Goal: Task Accomplishment & Management: Manage account settings

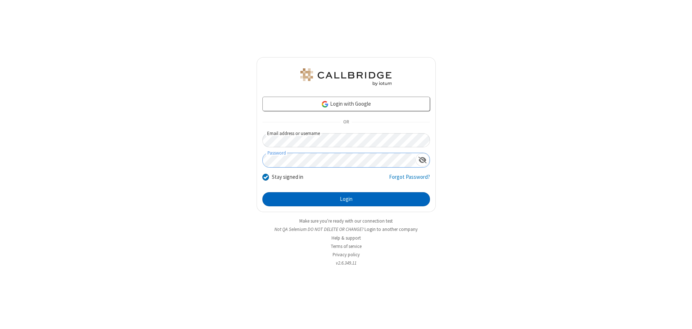
click at [346, 199] on button "Login" at bounding box center [346, 199] width 168 height 14
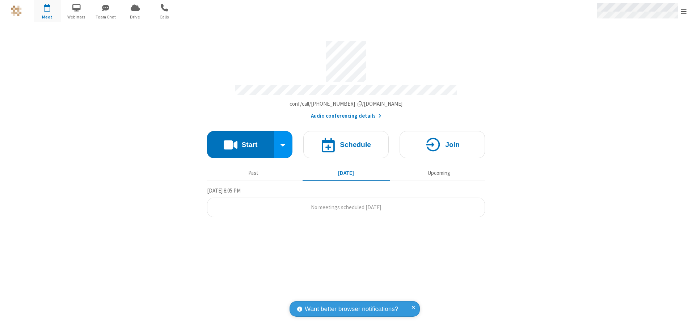
click at [683, 11] on span "Open menu" at bounding box center [684, 11] width 6 height 7
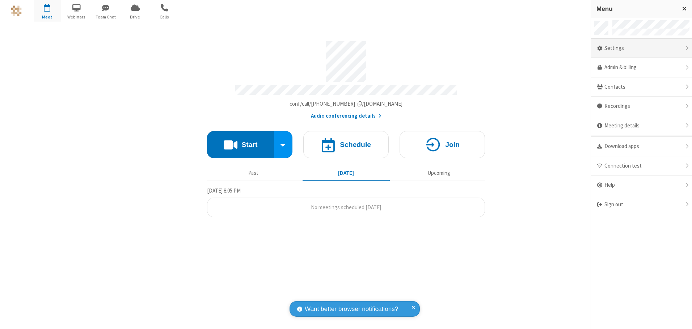
click at [641, 48] on div "Settings" at bounding box center [641, 49] width 101 height 20
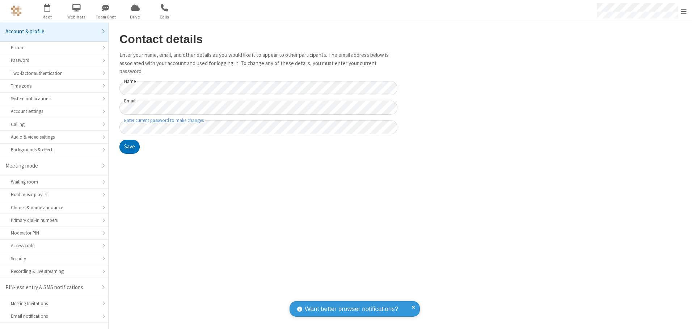
scroll to position [13, 0]
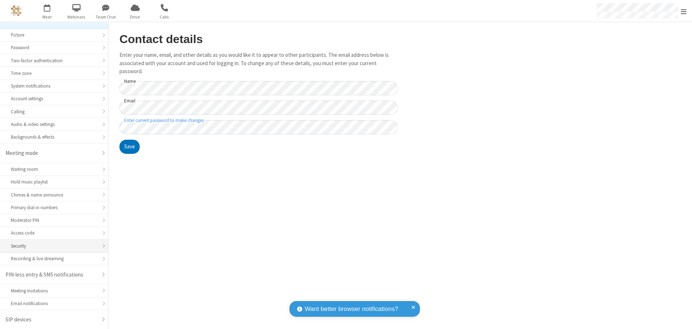
click at [51, 246] on div "Security" at bounding box center [54, 245] width 86 height 7
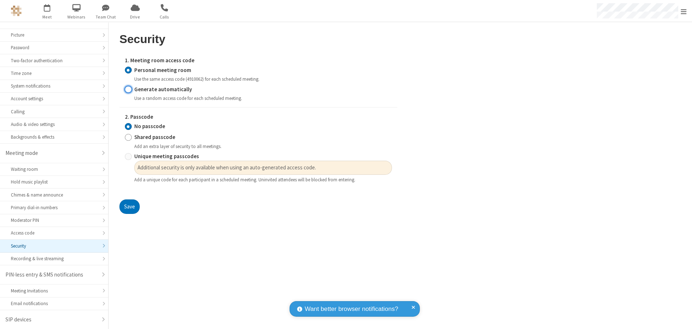
click at [128, 89] on input "Generate automatically" at bounding box center [128, 89] width 7 height 8
radio input "true"
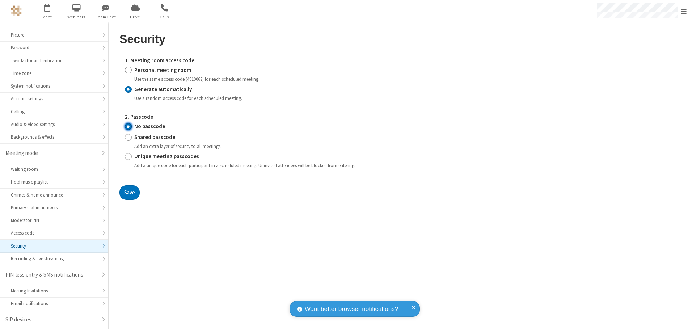
click at [128, 126] on input "No passcode" at bounding box center [128, 127] width 7 height 8
click at [129, 192] on button "Save" at bounding box center [129, 192] width 20 height 14
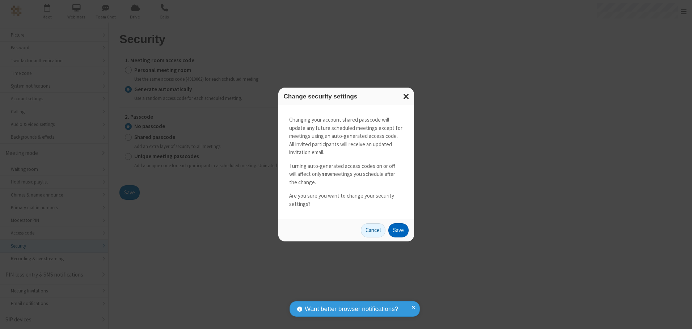
click at [398, 230] on button "Save" at bounding box center [398, 230] width 20 height 14
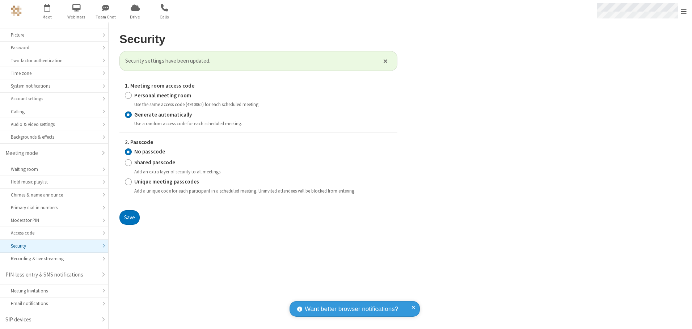
click at [683, 11] on span "Open menu" at bounding box center [684, 11] width 6 height 7
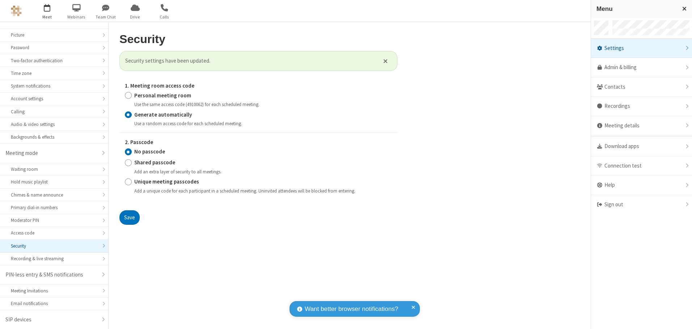
click at [47, 11] on span "button" at bounding box center [47, 7] width 27 height 12
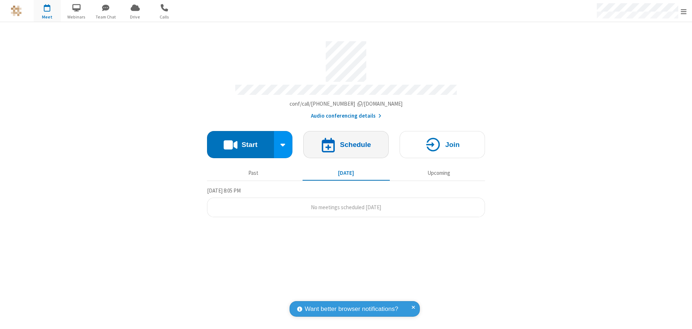
click at [346, 142] on h4 "Schedule" at bounding box center [355, 144] width 31 height 7
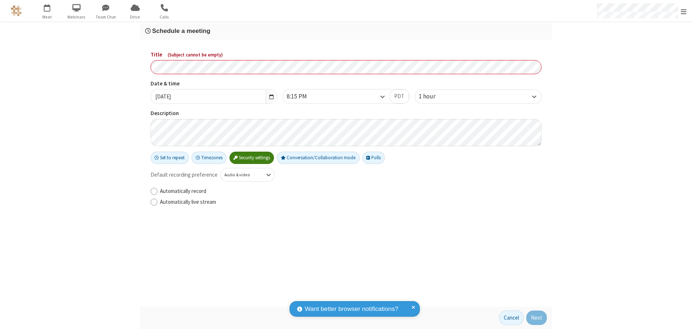
click at [346, 31] on h3 "Schedule a meeting" at bounding box center [346, 30] width 402 height 7
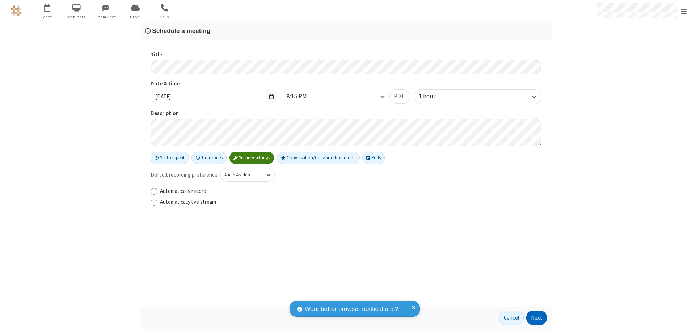
click at [537, 318] on button "Next" at bounding box center [536, 317] width 21 height 14
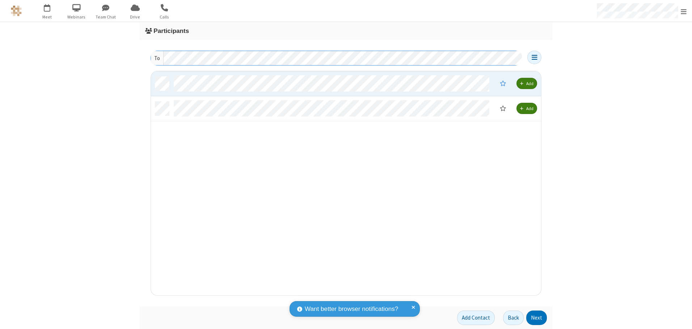
scroll to position [219, 385]
click at [537, 318] on button "Next" at bounding box center [536, 317] width 21 height 14
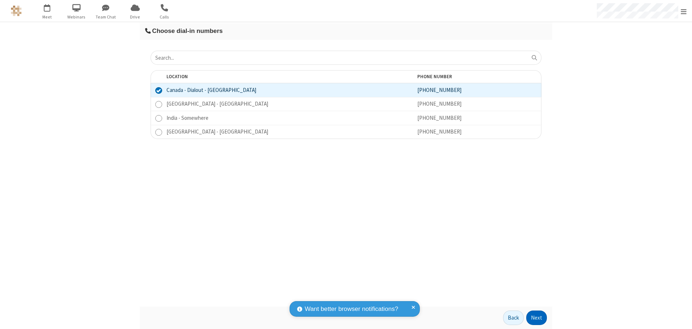
click at [537, 318] on button "Next" at bounding box center [536, 317] width 21 height 14
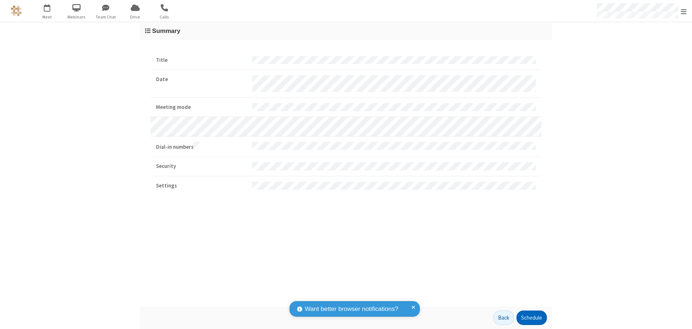
click at [531, 318] on button "Schedule" at bounding box center [531, 317] width 30 height 14
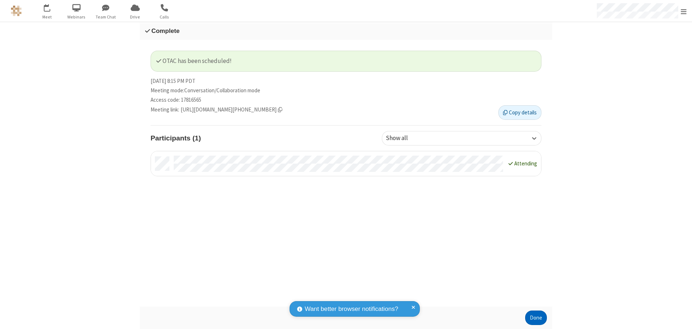
click at [536, 318] on button "Done" at bounding box center [536, 317] width 22 height 14
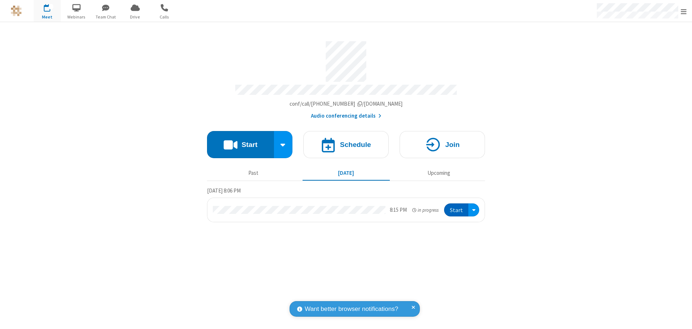
click at [457, 207] on button "Start" at bounding box center [456, 209] width 24 height 13
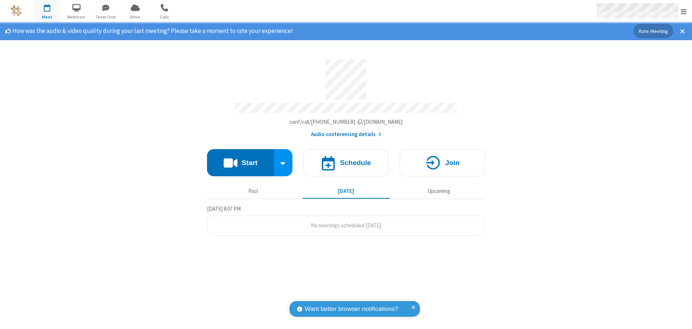
click at [683, 11] on span "Open menu" at bounding box center [684, 11] width 6 height 7
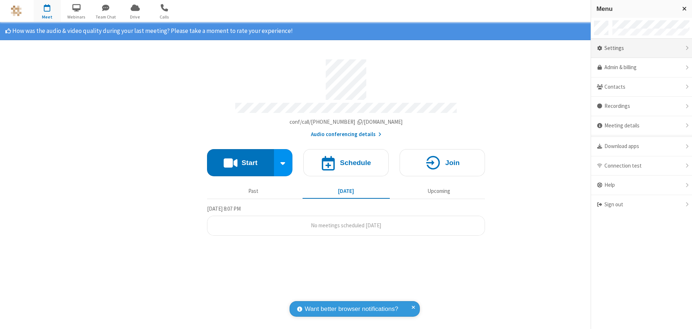
click at [641, 48] on div "Settings" at bounding box center [641, 49] width 101 height 20
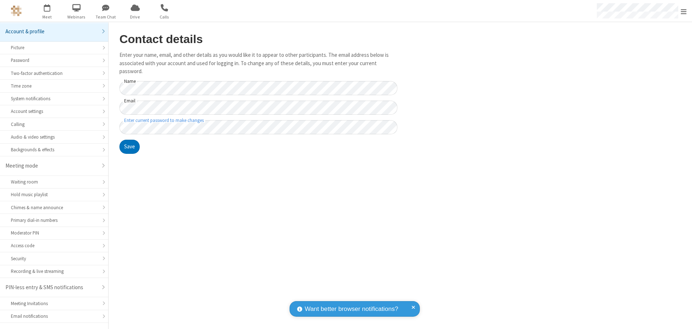
scroll to position [13, 0]
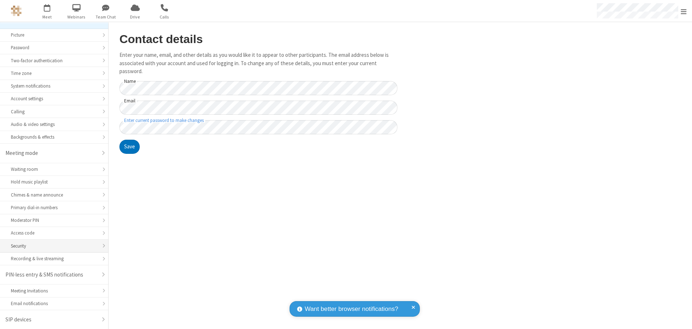
click at [51, 246] on div "Security" at bounding box center [54, 245] width 86 height 7
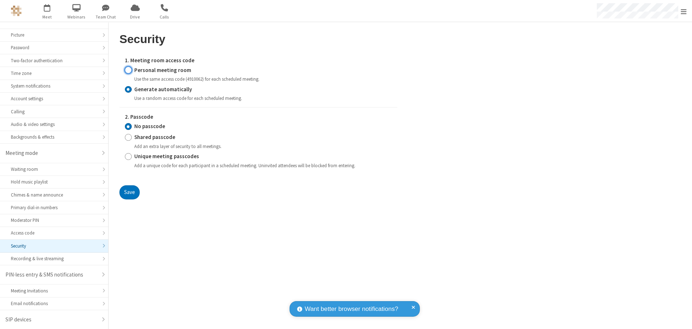
click at [128, 70] on input "Personal meeting room" at bounding box center [128, 70] width 7 height 8
radio input "true"
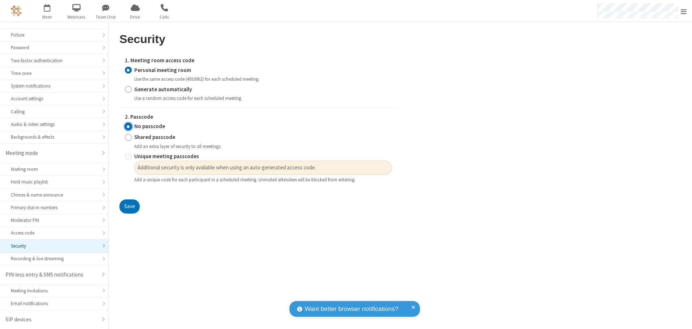
click at [128, 126] on input "No passcode" at bounding box center [128, 127] width 7 height 8
click at [129, 207] on button "Save" at bounding box center [129, 206] width 20 height 14
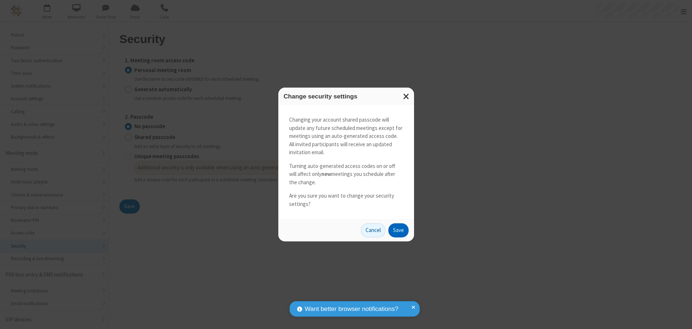
click at [398, 230] on button "Save" at bounding box center [398, 230] width 20 height 14
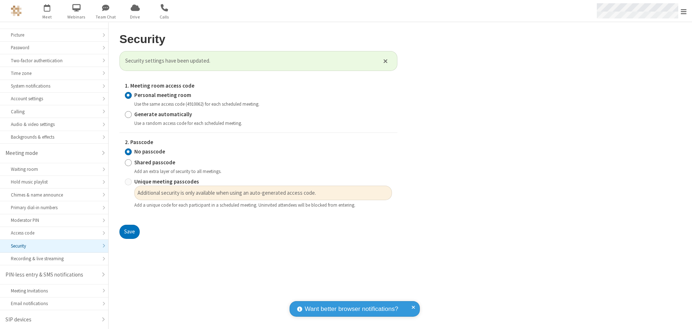
click at [683, 11] on span "Open menu" at bounding box center [684, 11] width 6 height 7
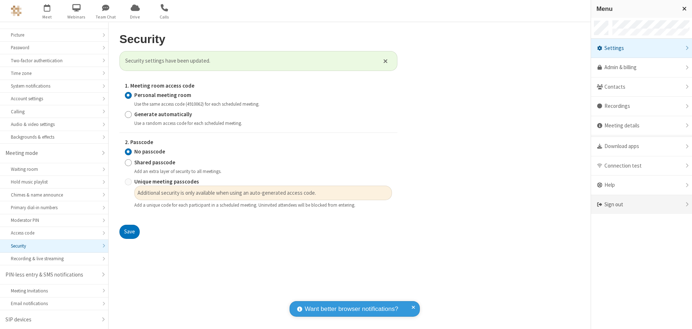
click at [641, 204] on div "Sign out" at bounding box center [641, 204] width 101 height 19
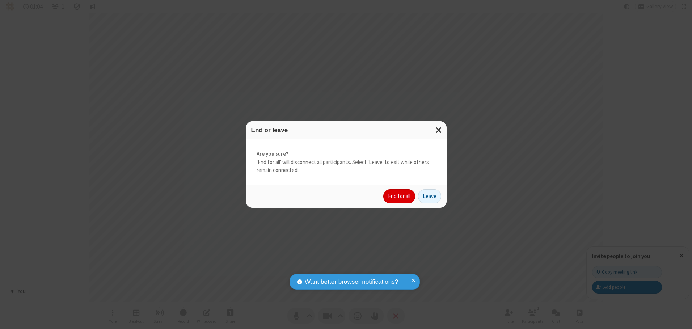
click at [399, 196] on button "End for all" at bounding box center [399, 196] width 32 height 14
